Goal: Task Accomplishment & Management: Manage account settings

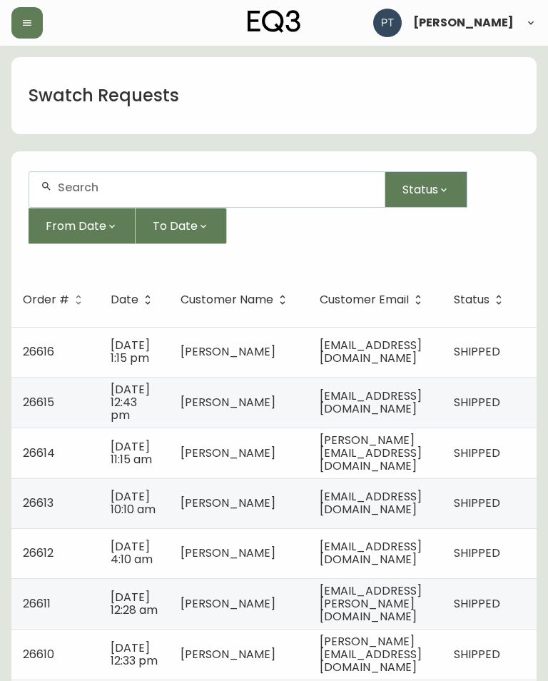
scroll to position [0, 130]
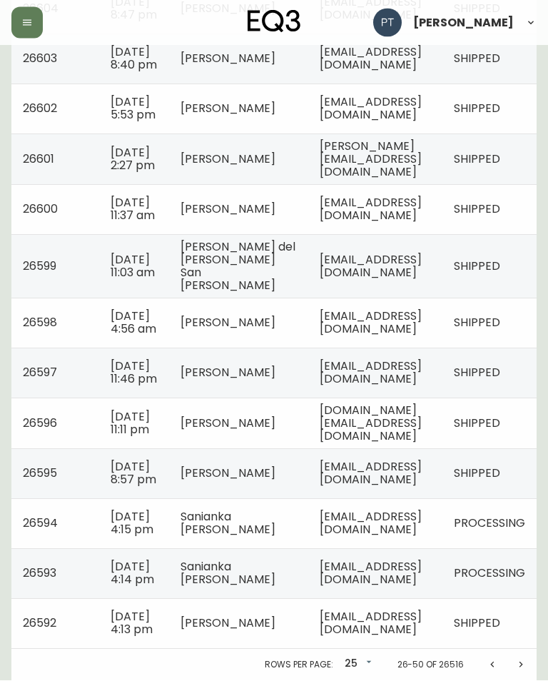
scroll to position [1103, 0]
click at [489, 671] on icon "Previous page" at bounding box center [492, 664] width 11 height 11
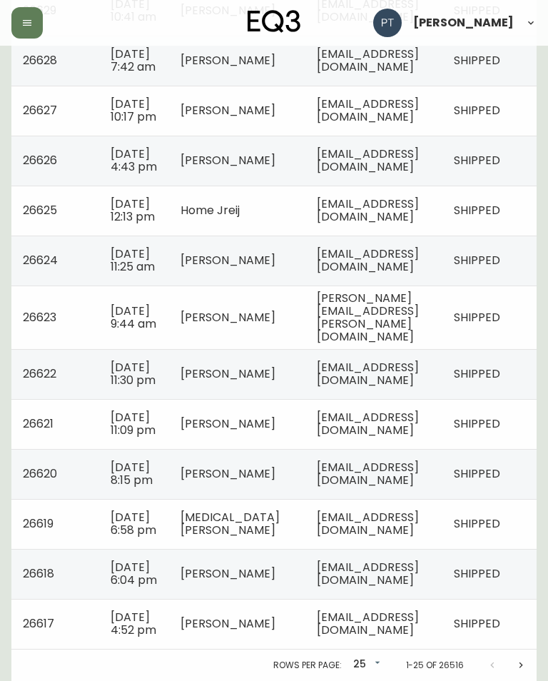
click at [442, 263] on td "france@morissetdesign.com" at bounding box center [373, 261] width 137 height 50
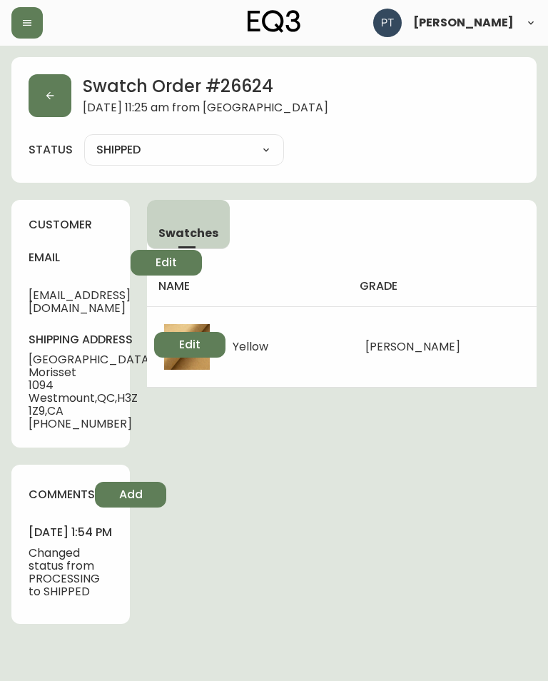
click at [61, 88] on button "button" at bounding box center [50, 95] width 43 height 43
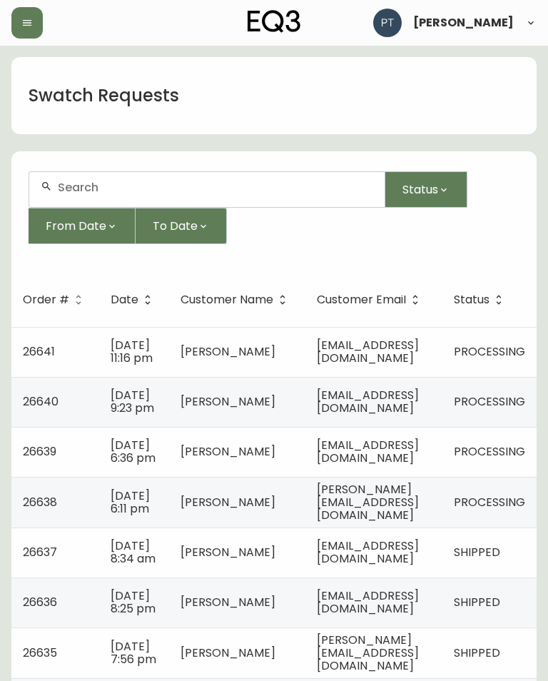
scroll to position [0, 76]
click at [392, 355] on span "Juliegenest1323@gmail.com" at bounding box center [368, 351] width 102 height 29
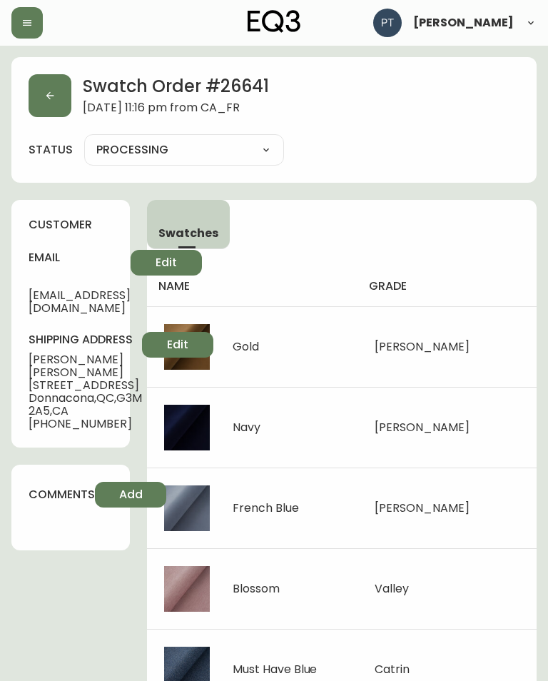
click at [39, 95] on button "button" at bounding box center [50, 95] width 43 height 43
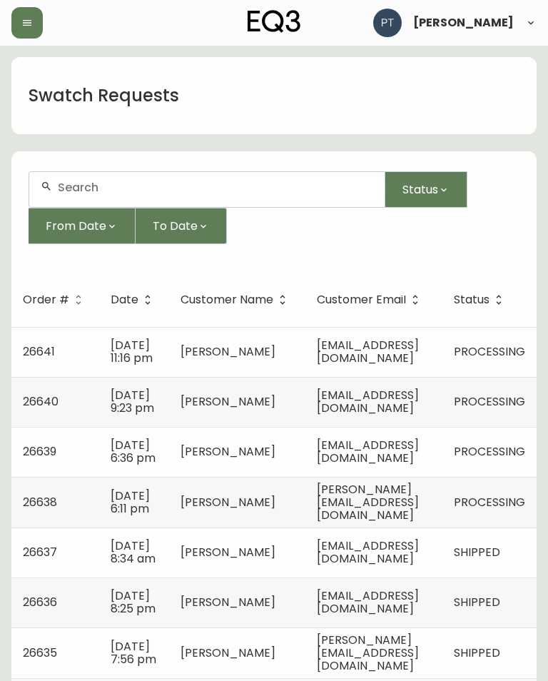
click at [442, 395] on td "kkaluzny@gmail.com" at bounding box center [373, 402] width 137 height 50
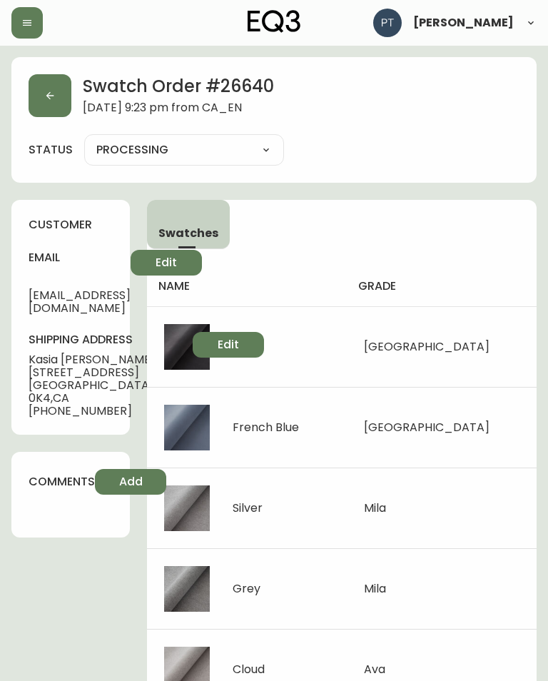
click at [46, 90] on icon "button" at bounding box center [49, 95] width 11 height 11
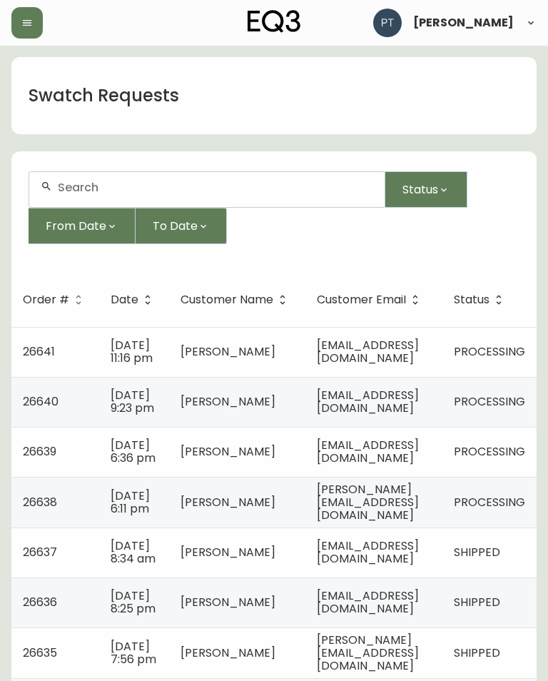
click at [419, 452] on span "candacecarrothers@hotmail.com" at bounding box center [368, 451] width 102 height 29
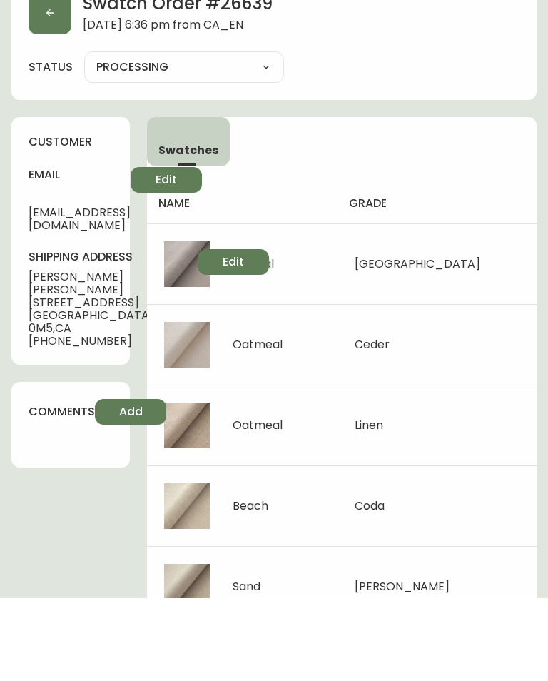
scroll to position [7, 0]
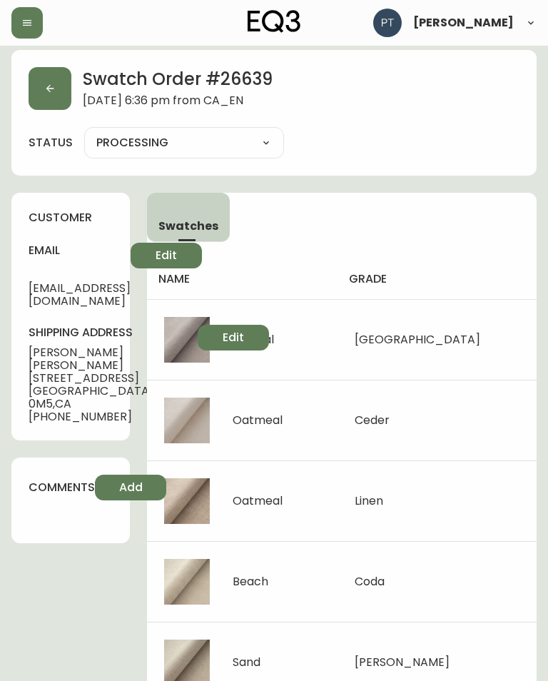
click at [65, 99] on button "button" at bounding box center [50, 88] width 43 height 43
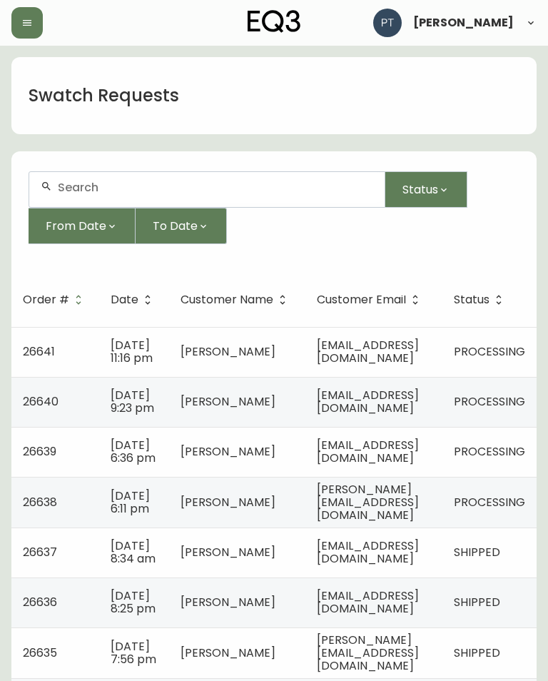
click at [442, 498] on td "bridget@aeinteriors.ca" at bounding box center [373, 502] width 137 height 51
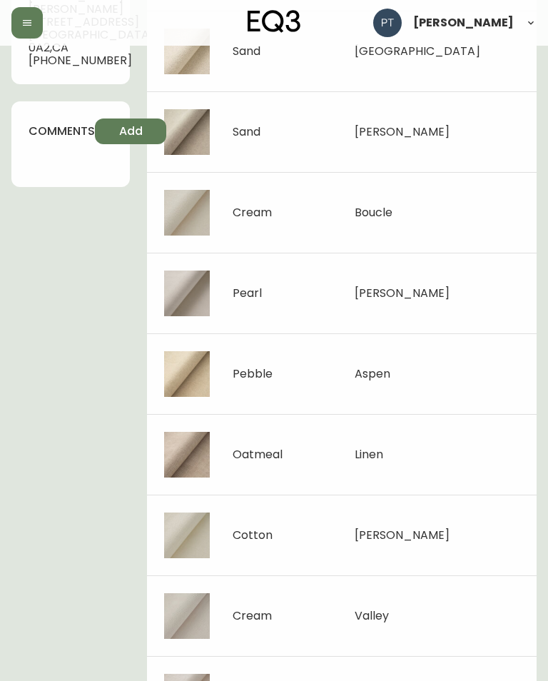
scroll to position [410, 0]
